Goal: Task Accomplishment & Management: Manage account settings

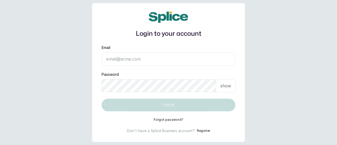
click at [144, 61] on input "Email" at bounding box center [169, 58] width 134 height 13
paste input "[EMAIL_ADDRESS][DOMAIN_NAME]"
type input "[EMAIL_ADDRESS][DOMAIN_NAME]"
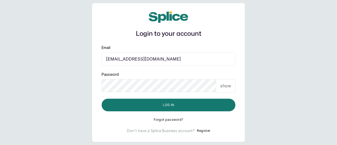
click at [220, 86] on div "show" at bounding box center [226, 85] width 20 height 13
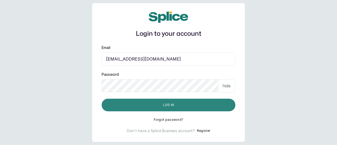
click at [199, 104] on button "Log in" at bounding box center [169, 105] width 134 height 13
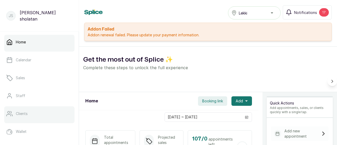
click at [18, 111] on link "Clients" at bounding box center [39, 114] width 70 height 15
